Goal: Information Seeking & Learning: Learn about a topic

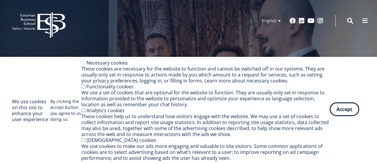
click at [342, 112] on button "Accept" at bounding box center [343, 109] width 29 height 14
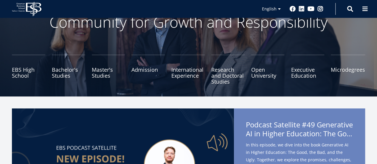
scroll to position [53, 0]
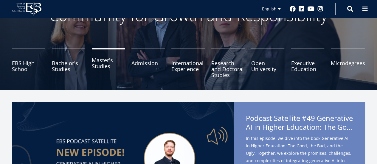
click at [102, 65] on link "Master's Studies" at bounding box center [108, 63] width 33 height 30
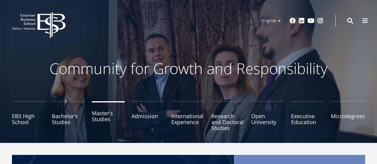
click at [95, 123] on link "Master's Studies" at bounding box center [108, 116] width 33 height 30
